Goal: Task Accomplishment & Management: Complete application form

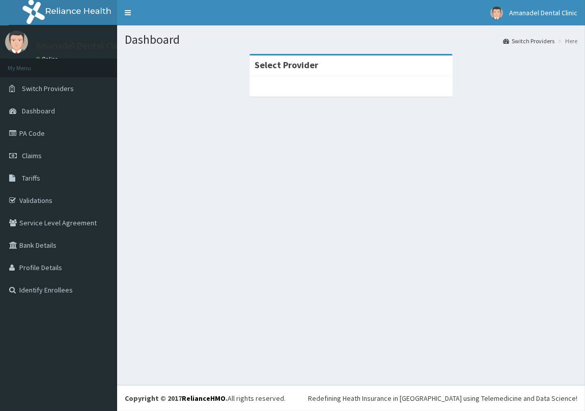
click at [403, 65] on div "Select Provider" at bounding box center [350, 65] width 203 height 21
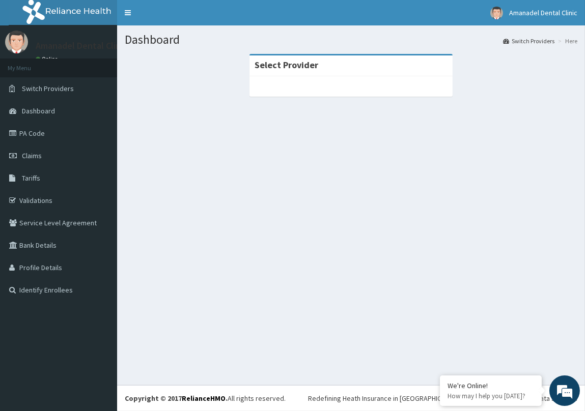
click at [316, 69] on div "Select Provider" at bounding box center [350, 65] width 203 height 21
click at [74, 83] on link "Switch Providers" at bounding box center [58, 88] width 117 height 22
click at [86, 90] on link "Switch Providers" at bounding box center [58, 88] width 117 height 22
click at [316, 72] on div "Select Provider" at bounding box center [350, 65] width 203 height 21
click at [313, 66] on strong "Select Provider" at bounding box center [286, 65] width 64 height 12
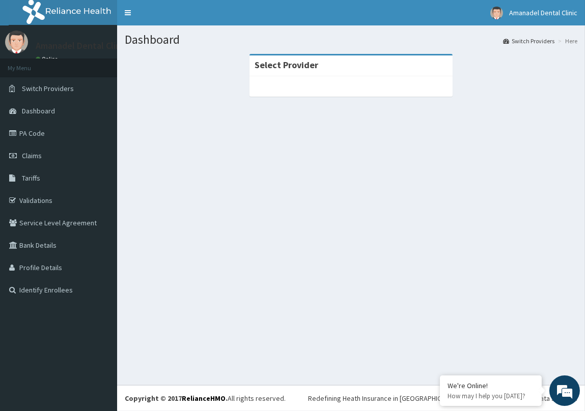
click at [312, 72] on div "Select Provider" at bounding box center [350, 65] width 203 height 21
click at [320, 63] on div "Select Provider" at bounding box center [350, 65] width 203 height 21
click at [315, 64] on strong "Select Provider" at bounding box center [286, 65] width 64 height 12
click at [299, 68] on strong "Select Provider" at bounding box center [286, 65] width 64 height 12
click at [51, 134] on link "PA Code" at bounding box center [58, 133] width 117 height 22
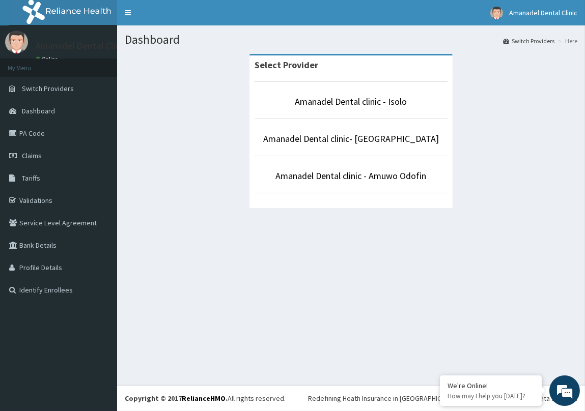
click at [549, 41] on link "Switch Providers" at bounding box center [528, 41] width 51 height 9
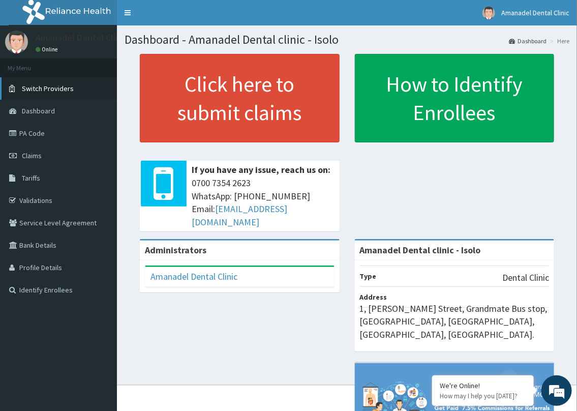
click at [68, 90] on span "Switch Providers" at bounding box center [48, 88] width 52 height 9
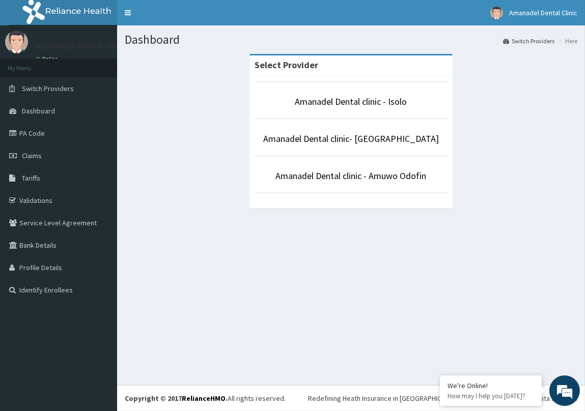
click at [325, 154] on li "Amanadel Dental clinic- [GEOGRAPHIC_DATA]" at bounding box center [350, 138] width 193 height 38
click at [326, 140] on link "Amanadel Dental clinic- [GEOGRAPHIC_DATA]" at bounding box center [351, 139] width 176 height 12
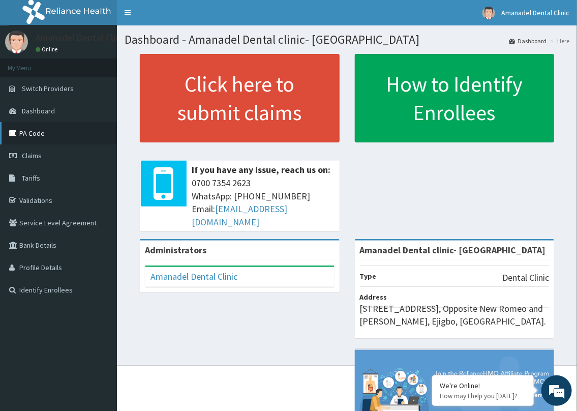
click at [31, 134] on link "PA Code" at bounding box center [58, 133] width 117 height 22
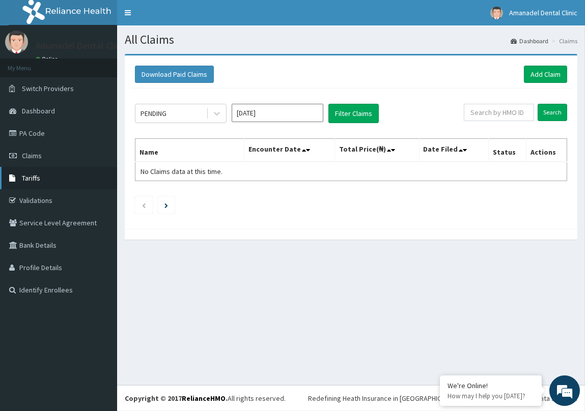
click at [46, 178] on link "Tariffs" at bounding box center [58, 178] width 117 height 22
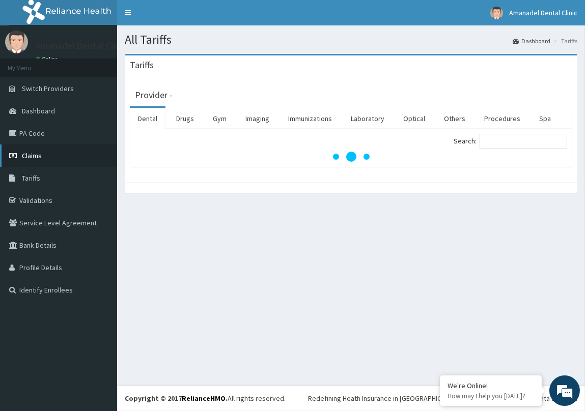
click at [35, 158] on span "Claims" at bounding box center [32, 155] width 20 height 9
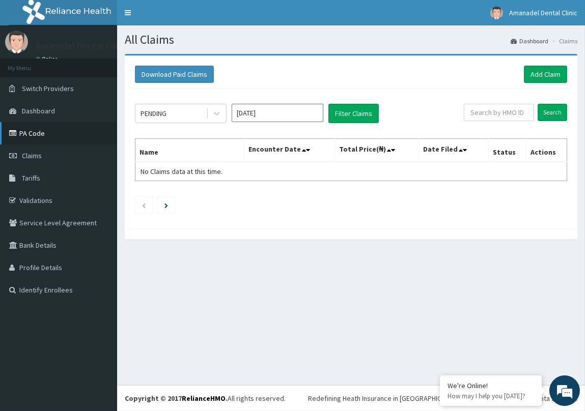
click at [78, 131] on link "PA Code" at bounding box center [58, 133] width 117 height 22
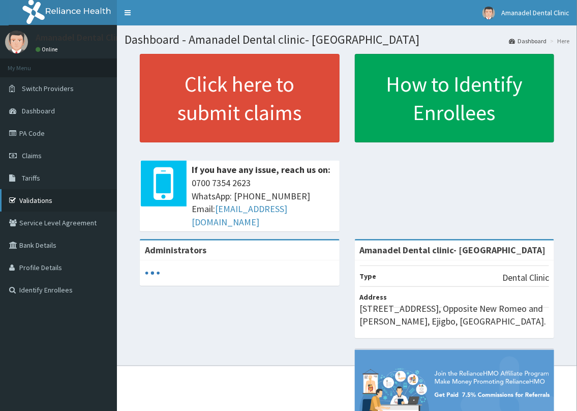
click at [60, 205] on link "Validations" at bounding box center [58, 200] width 117 height 22
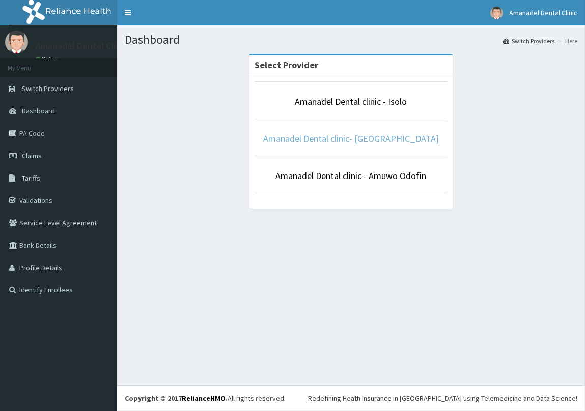
click at [356, 139] on link "Amanadel Dental clinic- [GEOGRAPHIC_DATA]" at bounding box center [351, 139] width 176 height 12
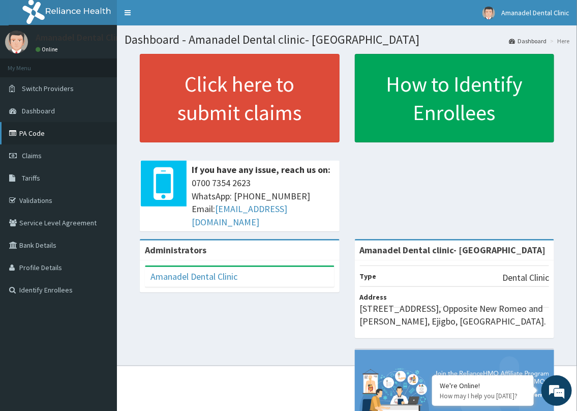
click at [49, 133] on link "PA Code" at bounding box center [58, 133] width 117 height 22
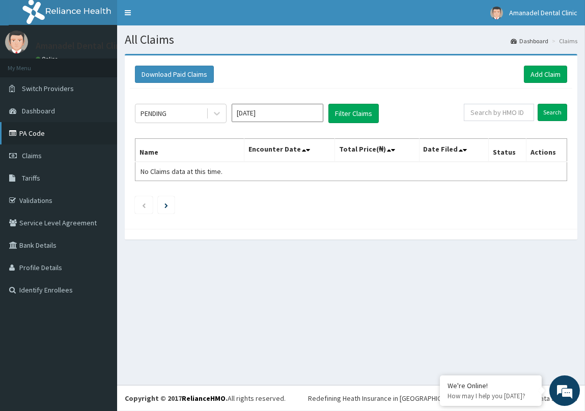
click at [69, 141] on link "PA Code" at bounding box center [58, 133] width 117 height 22
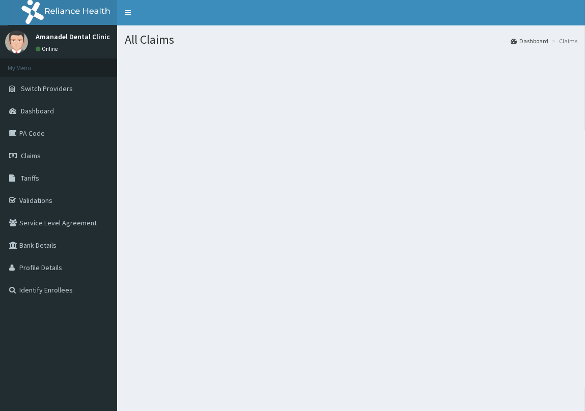
click at [59, 132] on link "PA Code" at bounding box center [58, 133] width 117 height 22
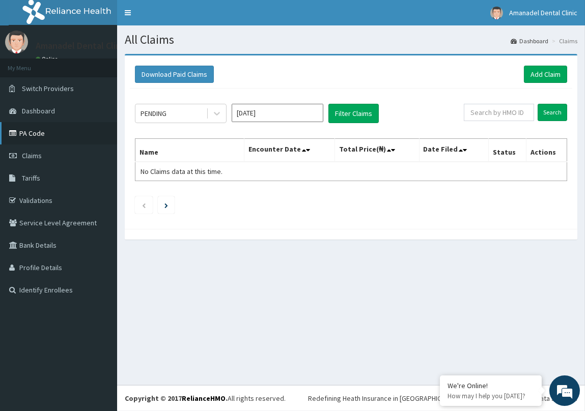
click at [51, 137] on link "PA Code" at bounding box center [58, 133] width 117 height 22
click at [534, 67] on link "Add Claim" at bounding box center [544, 74] width 43 height 17
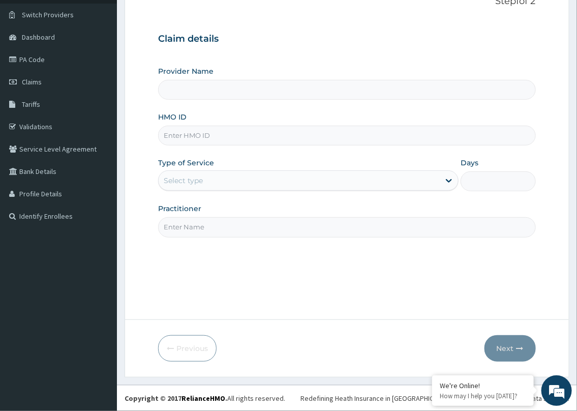
scroll to position [27, 0]
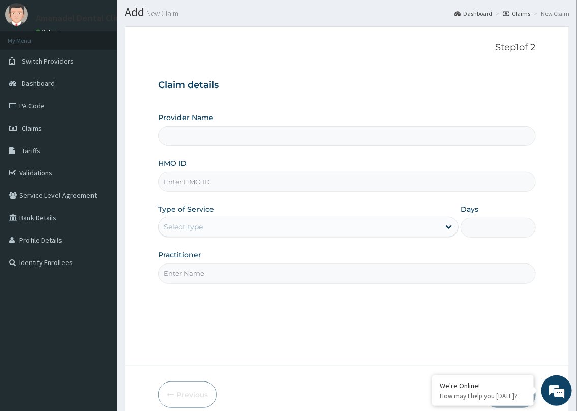
type input "Amanadel Dental clinic- [GEOGRAPHIC_DATA]"
click at [449, 229] on icon at bounding box center [449, 227] width 10 height 10
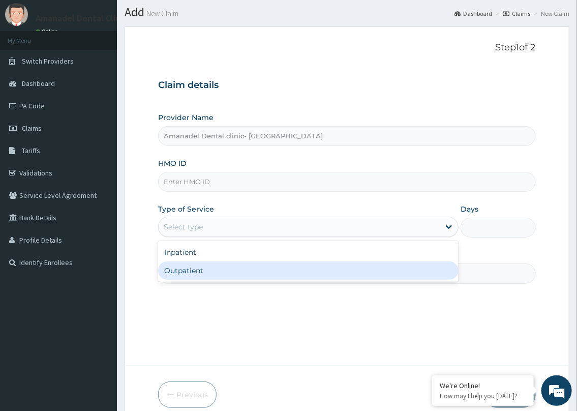
click at [434, 268] on div "Outpatient" at bounding box center [308, 270] width 300 height 18
type input "1"
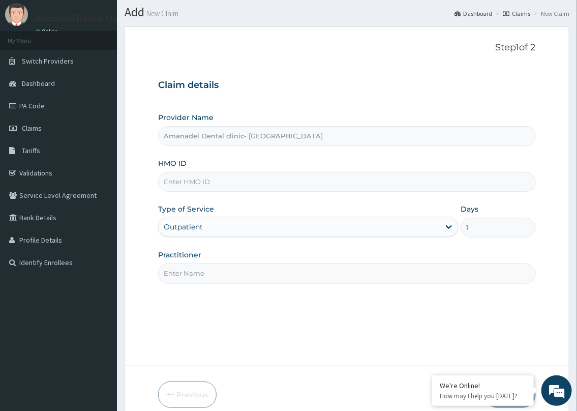
scroll to position [74, 0]
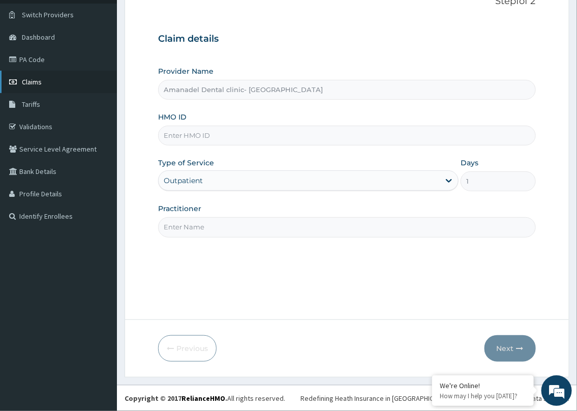
click at [37, 86] on link "Claims" at bounding box center [58, 82] width 117 height 22
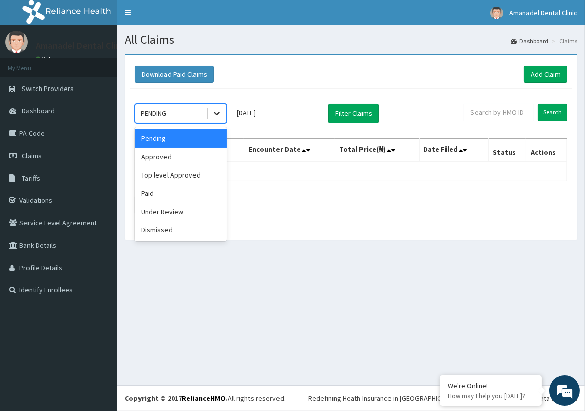
click at [217, 117] on icon at bounding box center [217, 113] width 10 height 10
click at [203, 152] on div "Approved" at bounding box center [181, 157] width 92 height 18
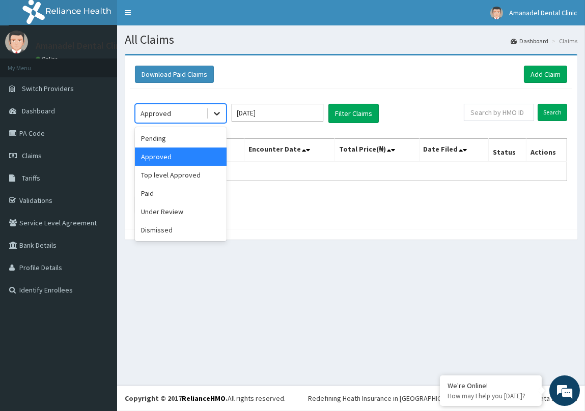
click at [217, 113] on icon at bounding box center [217, 113] width 10 height 10
click at [206, 132] on div "Pending" at bounding box center [181, 138] width 92 height 18
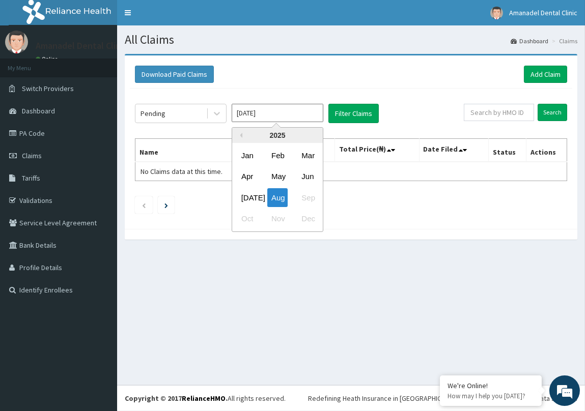
click at [296, 119] on input "[DATE]" at bounding box center [277, 113] width 92 height 18
click at [278, 197] on div "Aug" at bounding box center [277, 197] width 20 height 19
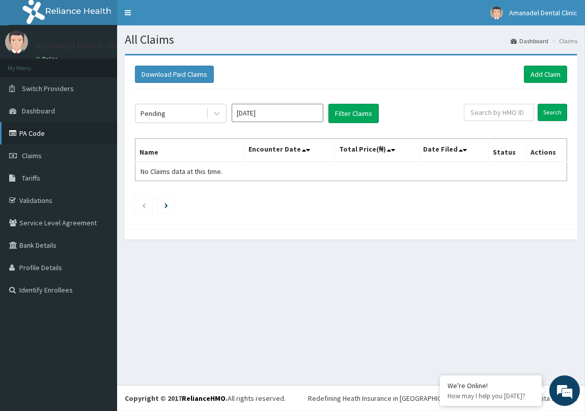
click at [73, 126] on link "PA Code" at bounding box center [58, 133] width 117 height 22
click at [569, 42] on li "Claims" at bounding box center [563, 41] width 28 height 9
click at [544, 76] on link "Add Claim" at bounding box center [544, 74] width 43 height 17
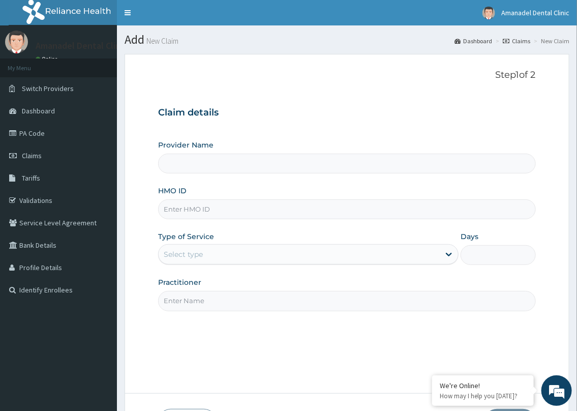
type input "Amanadel Dental clinic- [GEOGRAPHIC_DATA]"
click at [275, 166] on input "Amanadel Dental clinic- [GEOGRAPHIC_DATA]" at bounding box center [346, 164] width 377 height 20
click at [246, 209] on input "HMO ID" at bounding box center [346, 209] width 377 height 20
type input "REL/10849/A"
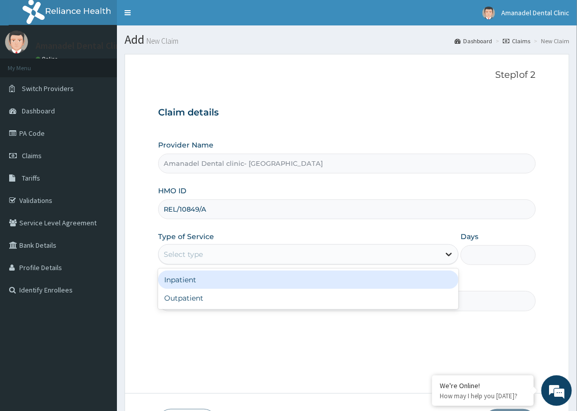
click at [447, 256] on icon at bounding box center [449, 254] width 10 height 10
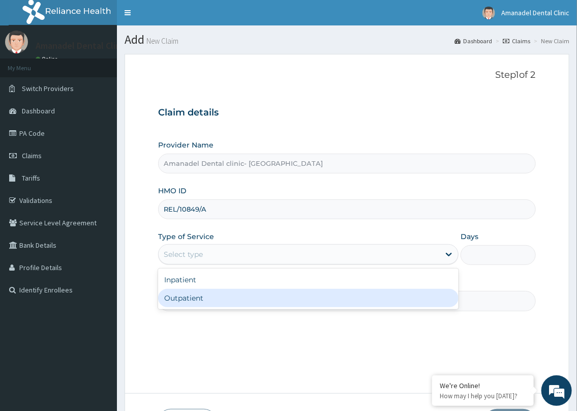
click at [405, 311] on div "Step 1 of 2 Claim details Provider Name [PERSON_NAME] Dental clinic- Ejigbo HMO…" at bounding box center [346, 224] width 377 height 308
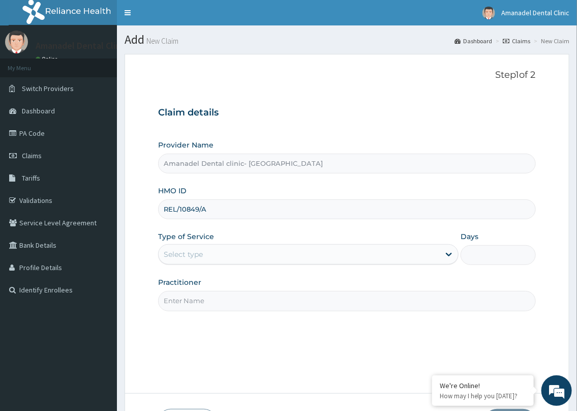
click at [401, 303] on input "Practitioner" at bounding box center [346, 301] width 377 height 20
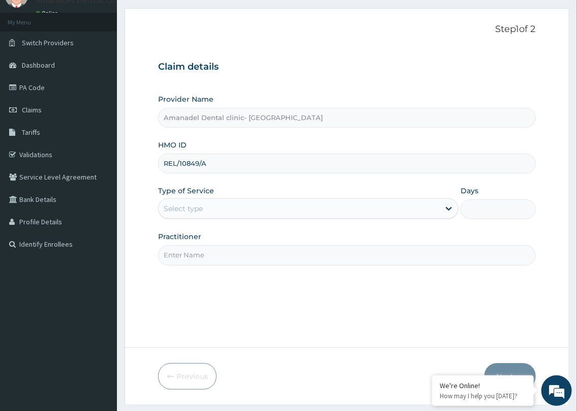
scroll to position [74, 0]
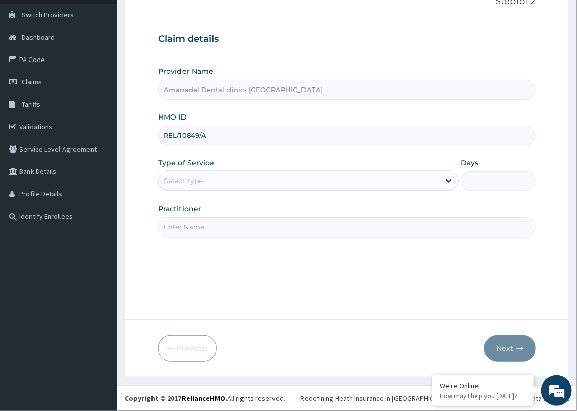
click at [219, 178] on div "Select type" at bounding box center [299, 180] width 281 height 16
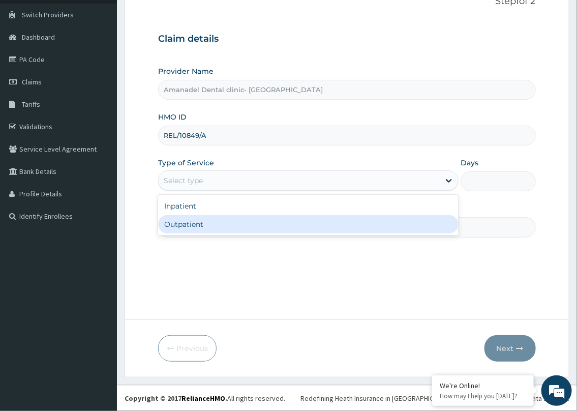
click at [218, 224] on div "Outpatient" at bounding box center [308, 224] width 300 height 18
type input "1"
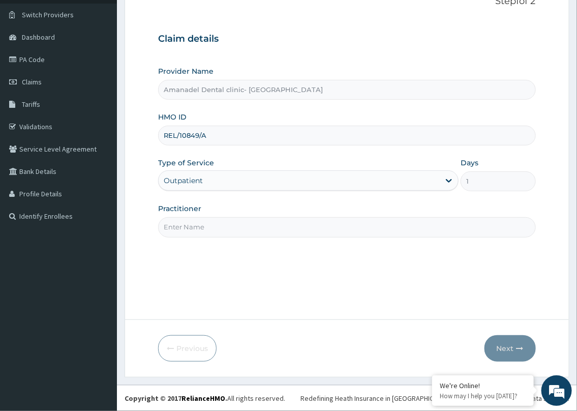
click at [302, 227] on input "Practitioner" at bounding box center [346, 227] width 377 height 20
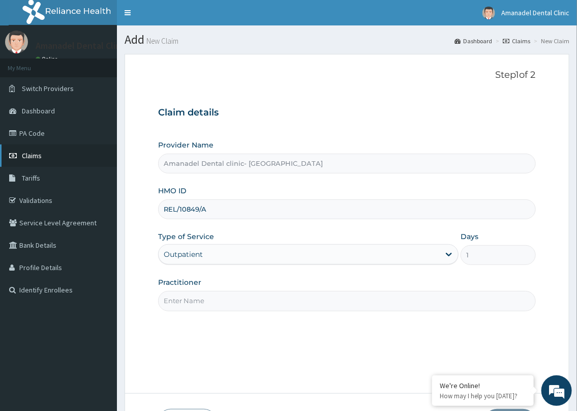
click at [66, 153] on link "Claims" at bounding box center [58, 155] width 117 height 22
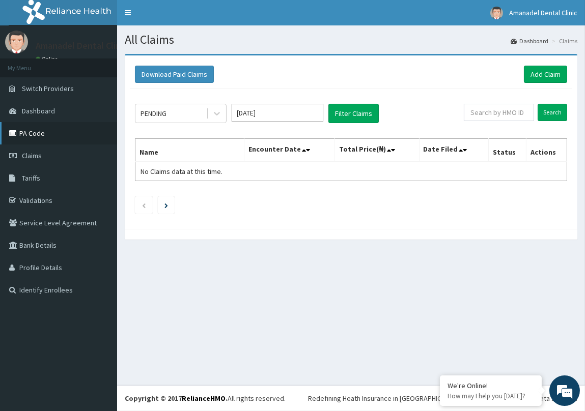
click at [27, 132] on link "PA Code" at bounding box center [58, 133] width 117 height 22
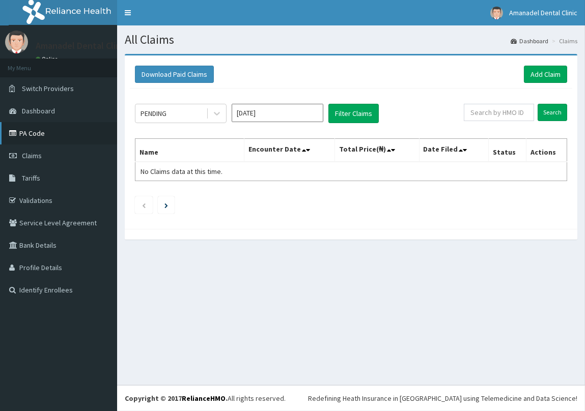
click at [50, 128] on link "PA Code" at bounding box center [58, 133] width 117 height 22
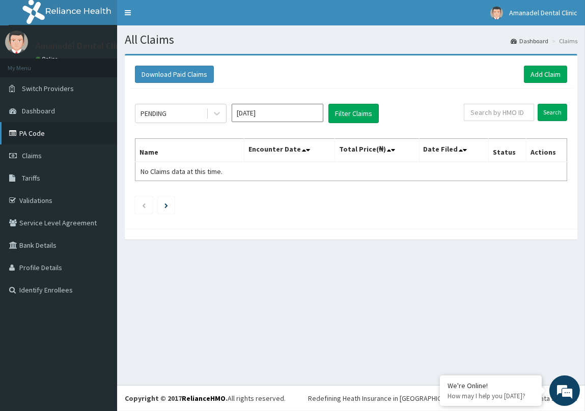
click at [52, 129] on link "PA Code" at bounding box center [58, 133] width 117 height 22
click at [52, 140] on link "PA Code" at bounding box center [58, 133] width 117 height 22
